Goal: Find specific page/section: Find specific page/section

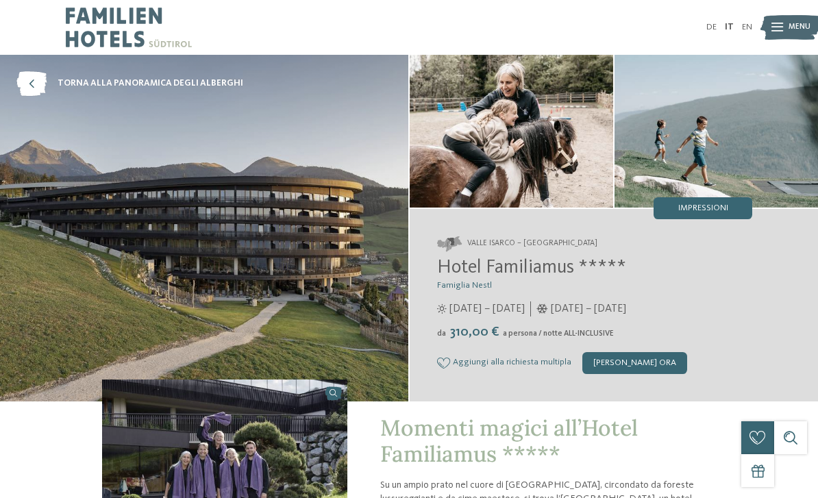
click at [796, 31] on span "Menu" at bounding box center [799, 27] width 22 height 11
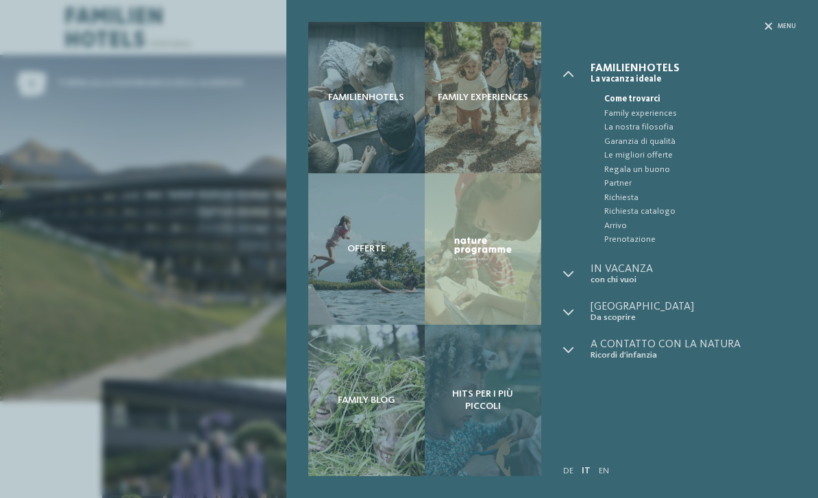
click at [477, 392] on span "Hits per i più piccoli" at bounding box center [483, 400] width 95 height 24
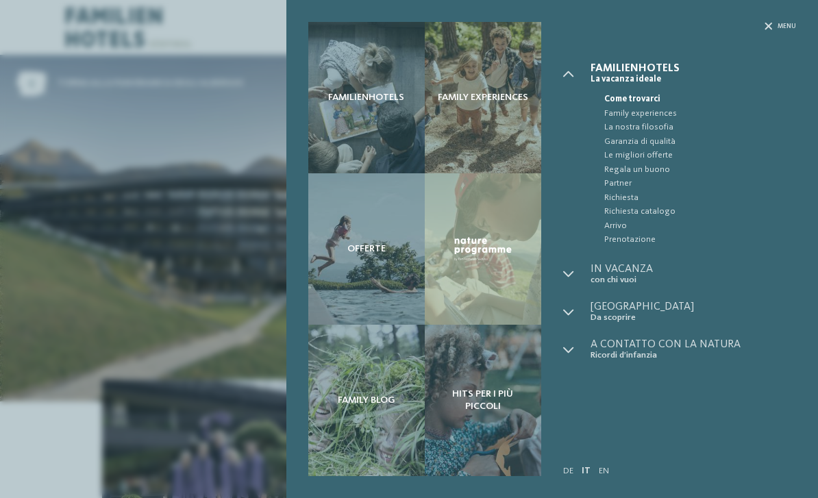
click at [144, 177] on div "Familienhotels Family experiences Offerte" at bounding box center [409, 249] width 818 height 498
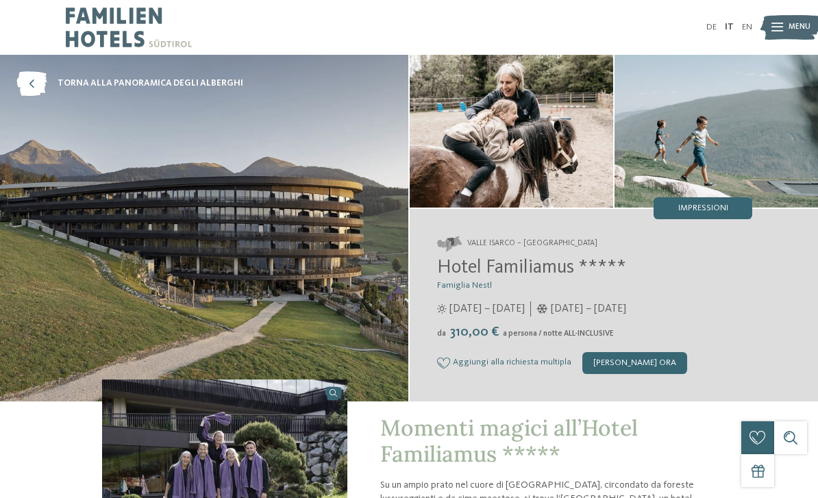
click at [318, 139] on img at bounding box center [204, 228] width 408 height 347
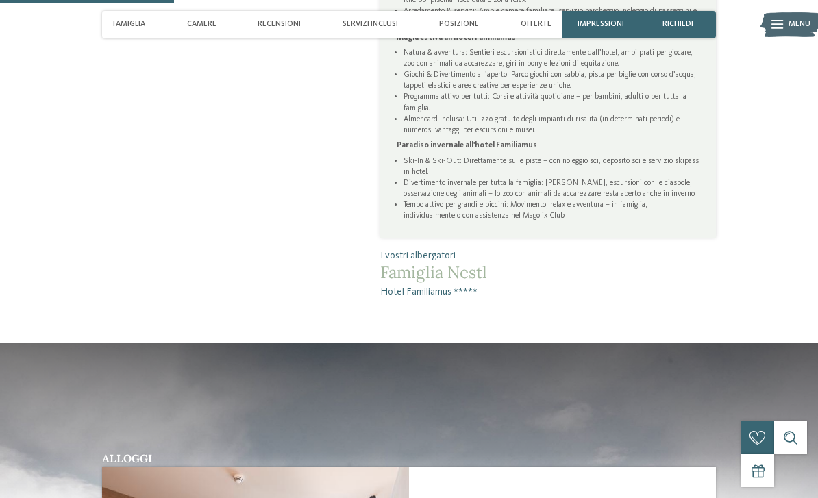
scroll to position [914, 0]
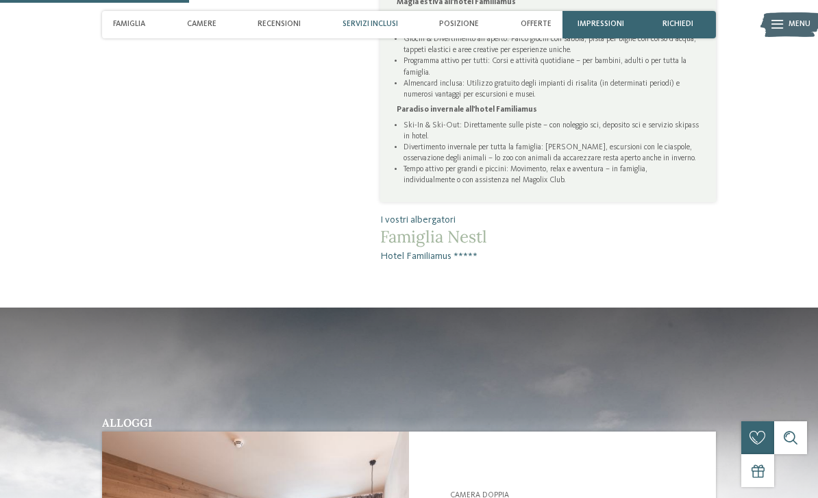
click at [370, 28] on span "Servizi inclusi" at bounding box center [369, 24] width 55 height 9
click at [125, 27] on span "Famiglia" at bounding box center [129, 24] width 32 height 9
click at [129, 25] on span "Famiglia" at bounding box center [129, 24] width 32 height 9
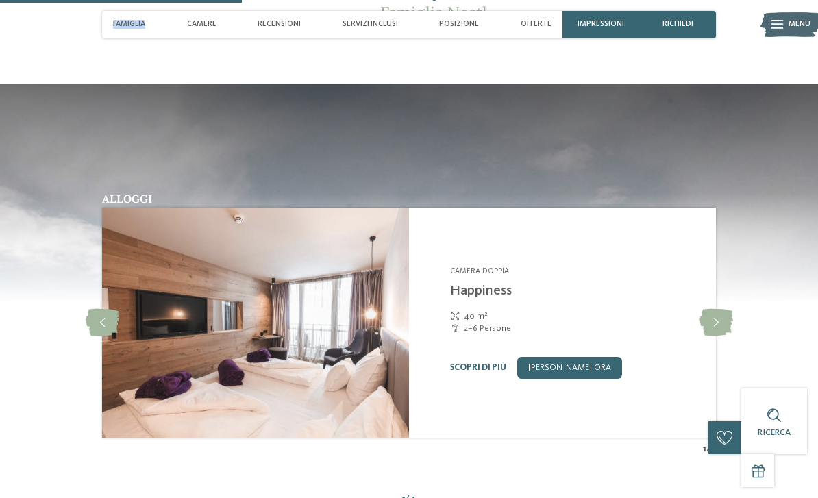
scroll to position [1167, 0]
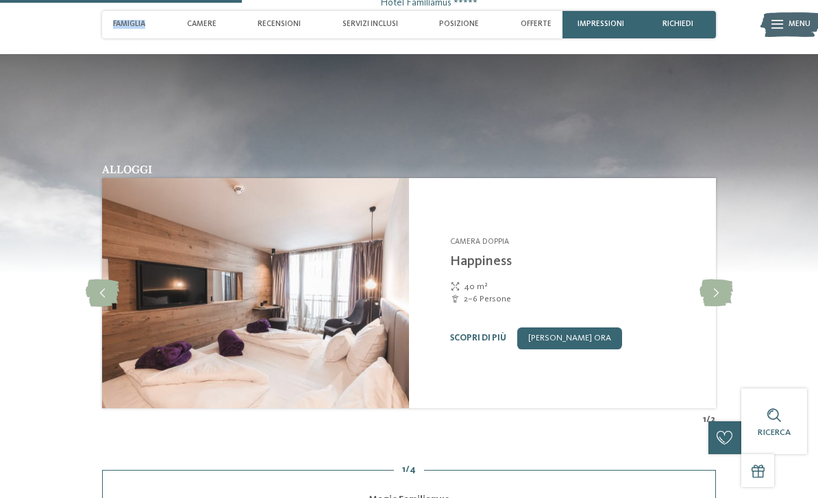
click at [294, 321] on img at bounding box center [255, 293] width 307 height 230
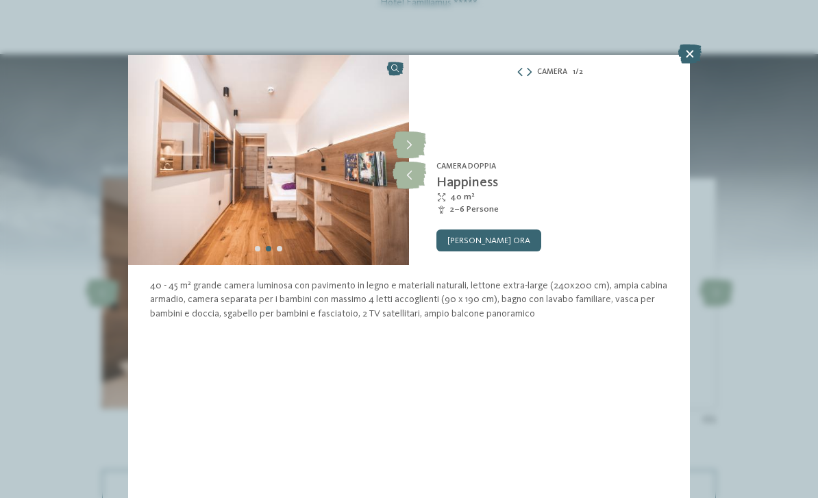
click at [684, 51] on icon at bounding box center [689, 54] width 23 height 19
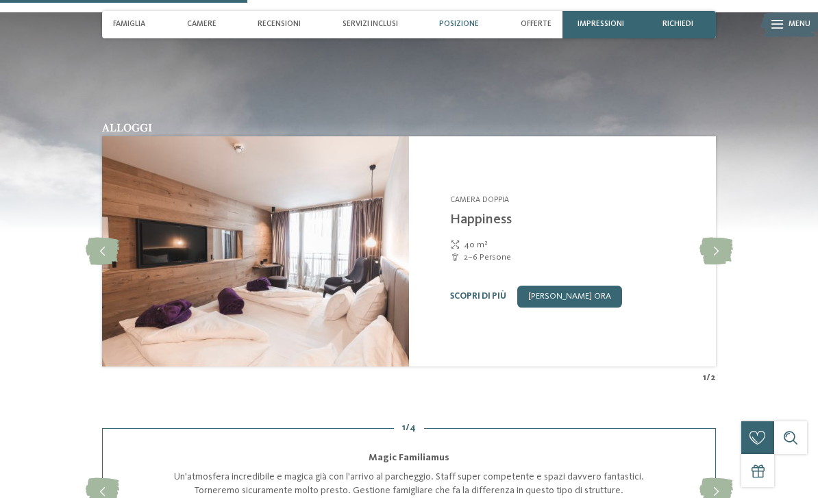
scroll to position [1211, 0]
